Goal: Communication & Community: Answer question/provide support

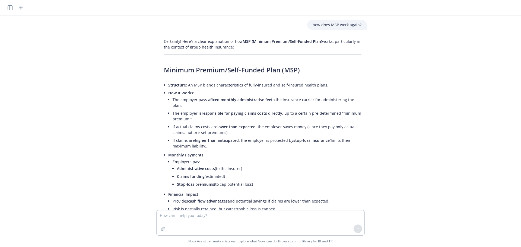
scroll to position [717, 0]
